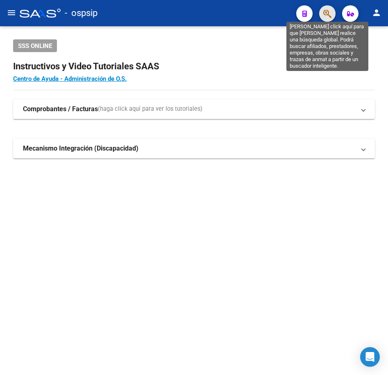
click at [325, 14] on icon "button" at bounding box center [328, 13] width 8 height 9
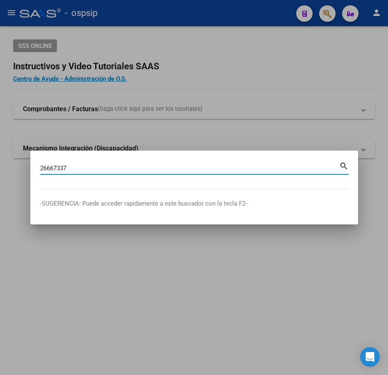
type input "26667337"
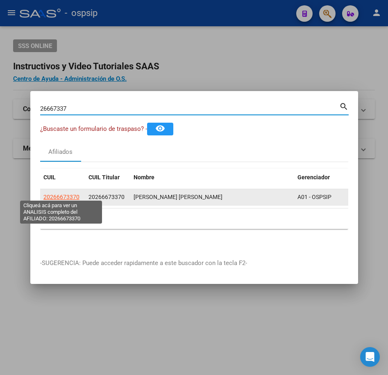
click at [63, 194] on span "20266673370" at bounding box center [61, 197] width 36 height 7
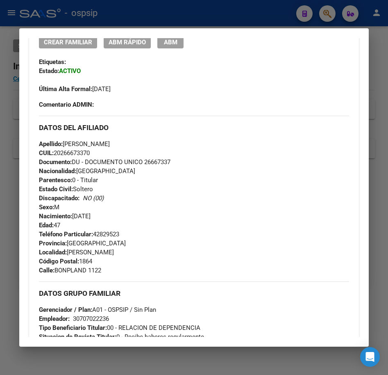
scroll to position [197, 0]
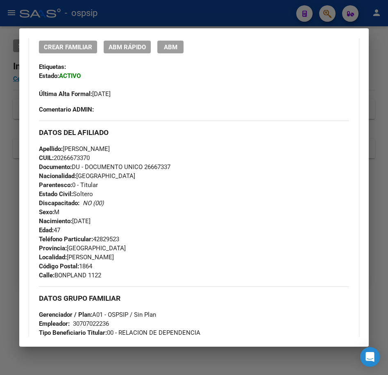
click at [181, 18] on div at bounding box center [194, 187] width 388 height 375
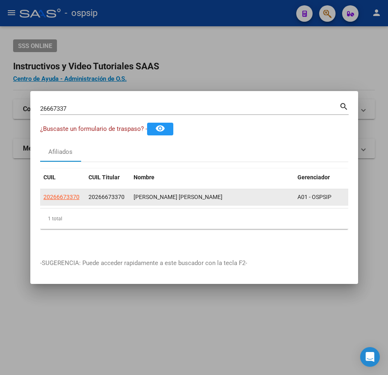
click at [55, 198] on app-link-go-to "20266673370" at bounding box center [61, 196] width 36 height 9
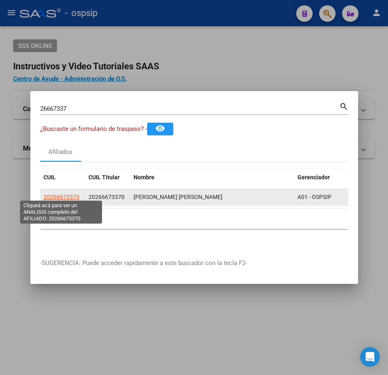
click at [55, 194] on span "20266673370" at bounding box center [61, 197] width 36 height 7
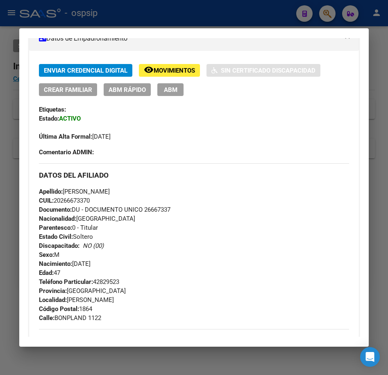
scroll to position [0, 0]
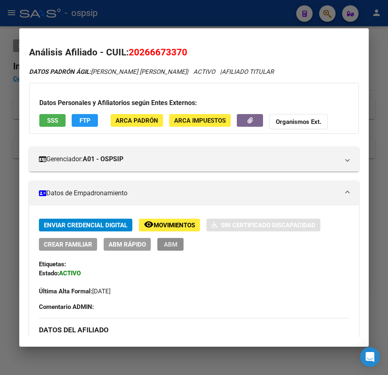
click at [169, 248] on button "ABM" at bounding box center [171, 244] width 26 height 13
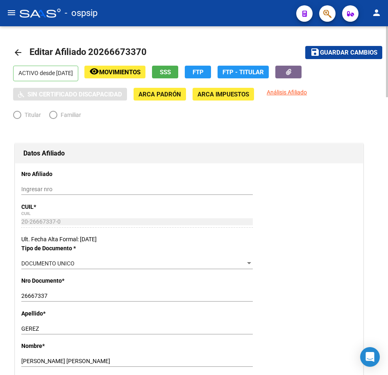
radio input "true"
type input "30-70702223-6"
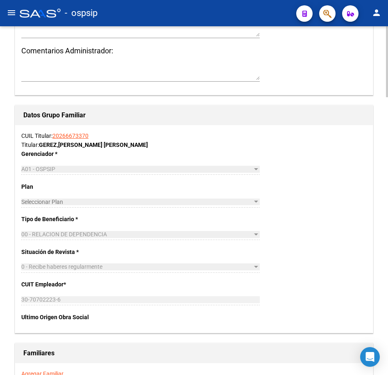
scroll to position [1313, 0]
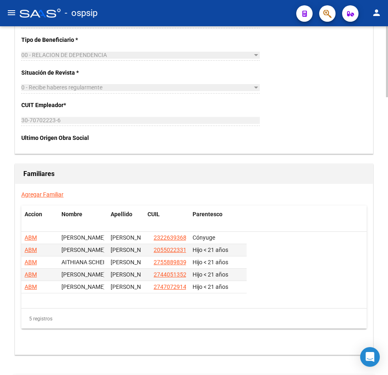
click at [44, 197] on link "Agregar Familiar" at bounding box center [42, 194] width 42 height 7
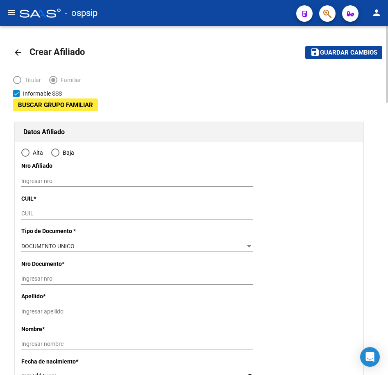
type input "30-70702223-6"
type input "[PERSON_NAME]"
type input "1864"
type input "BONPLAND"
type input "1122"
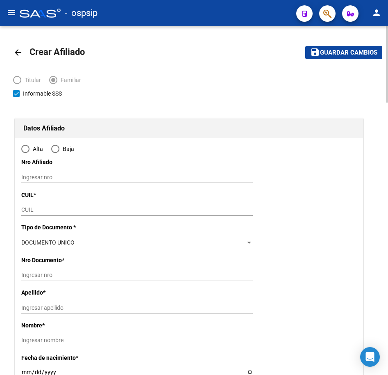
radio input "true"
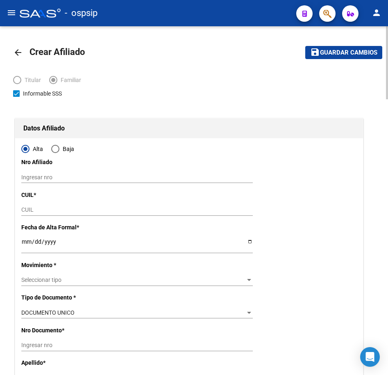
type input "30-70702223-6"
click at [126, 206] on input "CUIL" at bounding box center [137, 209] width 232 height 7
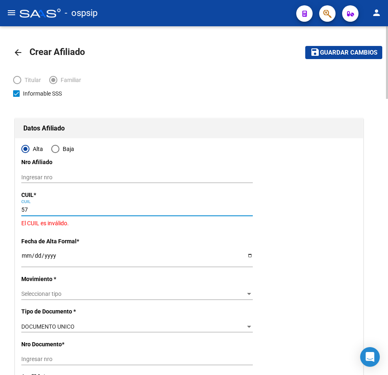
type input "5"
click at [134, 211] on input "CUIL" at bounding box center [137, 209] width 232 height 7
type input "27-57106968-2"
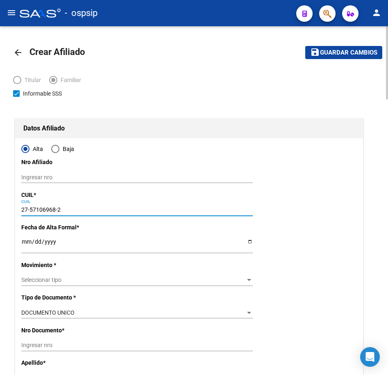
type input "57106968"
type input "[PERSON_NAME]"
type input "YEXALEM [PERSON_NAME]"
type input "[DATE]"
type input "[PERSON_NAME]"
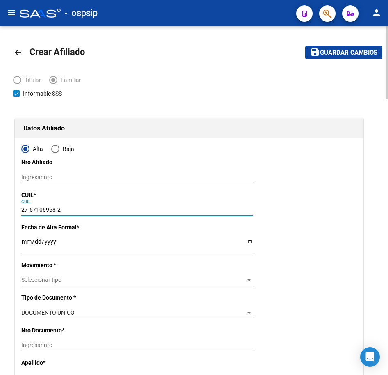
type input "1126"
type input "27-57106968-2"
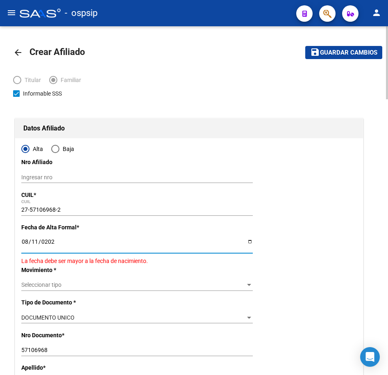
type input "[DATE]"
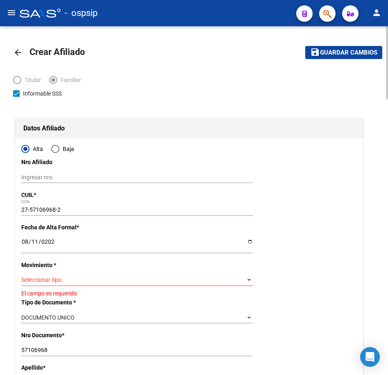
click at [176, 274] on div "Seleccionar tipo Seleccionar tipo" at bounding box center [137, 279] width 232 height 11
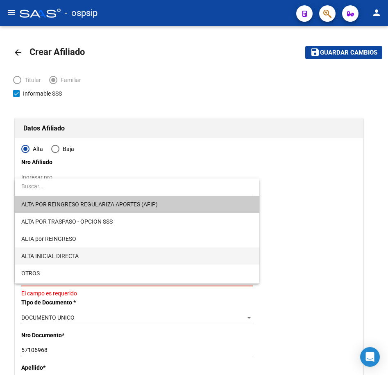
click at [173, 256] on span "ALTA INICIAL DIRECTA" at bounding box center [137, 255] width 232 height 17
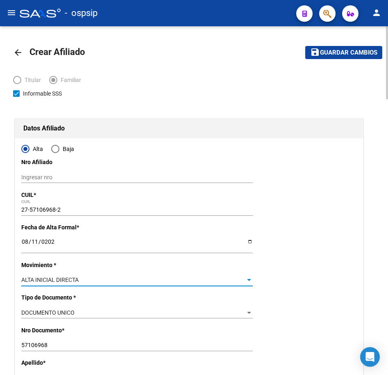
scroll to position [164, 0]
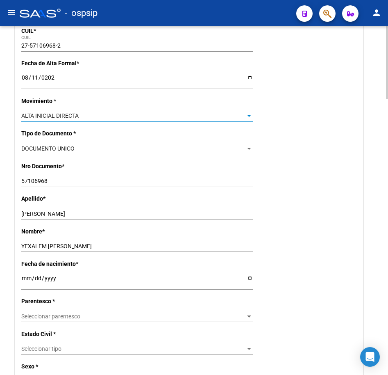
click at [157, 315] on span "Seleccionar parentesco" at bounding box center [133, 316] width 224 height 7
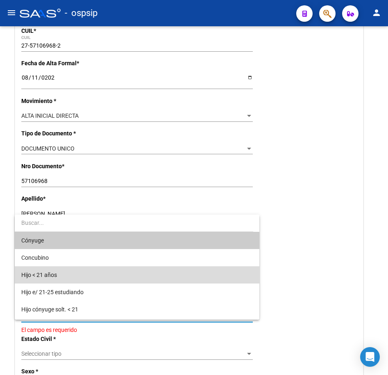
click at [158, 280] on span "Hijo < 21 años" at bounding box center [137, 274] width 232 height 17
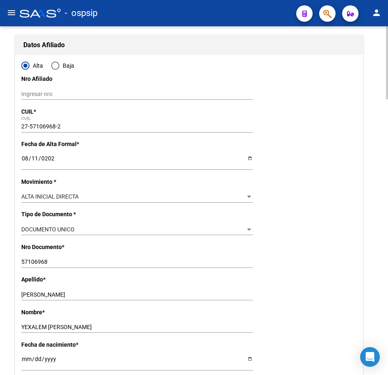
scroll to position [0, 0]
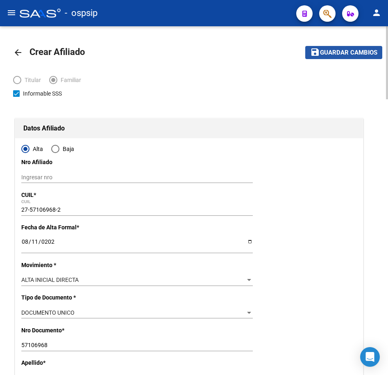
click at [349, 55] on span "Guardar cambios" at bounding box center [348, 52] width 57 height 7
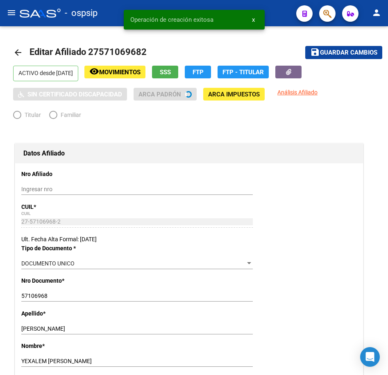
radio input "true"
type input "30-70702223-6"
